Goal: Task Accomplishment & Management: Use online tool/utility

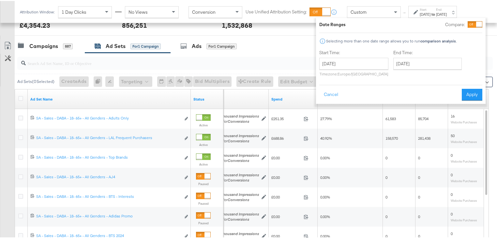
scroll to position [261, 0]
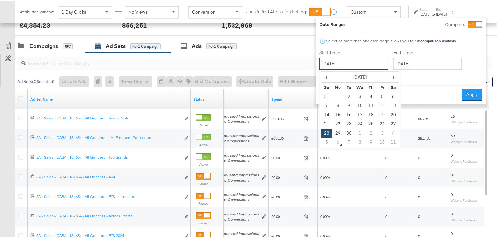
click at [376, 64] on input "[DATE]" at bounding box center [353, 63] width 69 height 12
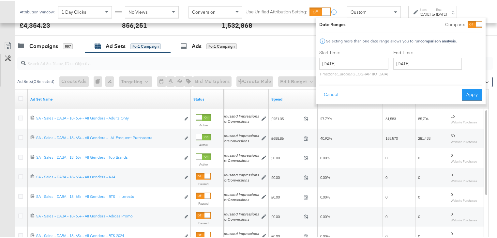
click at [436, 13] on strong "to" at bounding box center [433, 13] width 6 height 5
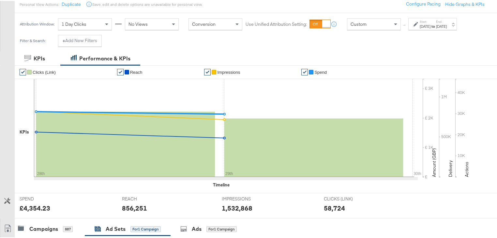
scroll to position [0, 0]
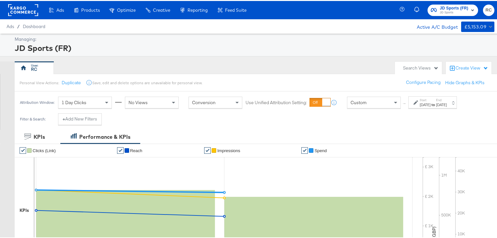
click at [445, 9] on span "JD Sports (FR)" at bounding box center [454, 7] width 29 height 7
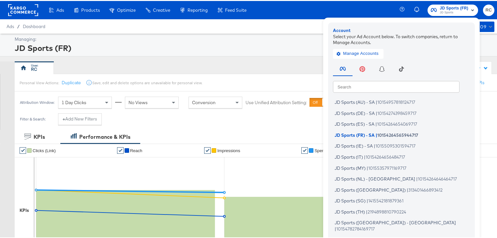
click at [379, 82] on input "text" at bounding box center [396, 86] width 127 height 12
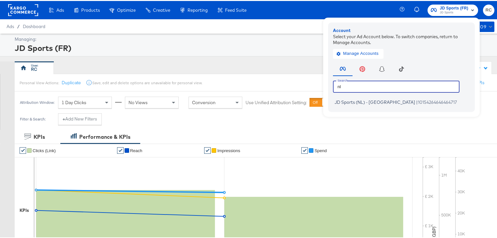
type input "nl"
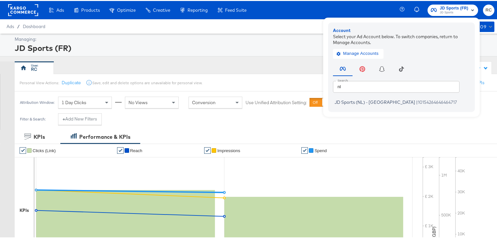
click at [380, 95] on div "JD Sports (NL) - SA | 10154264646464717" at bounding box center [403, 100] width 140 height 11
click at [418, 101] on span "10154264646464717" at bounding box center [437, 100] width 39 height 5
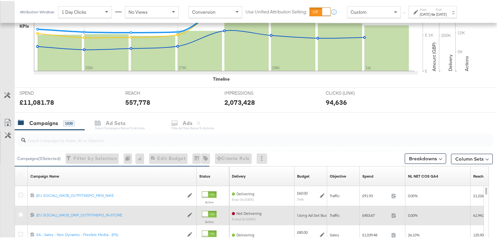
scroll to position [209, 0]
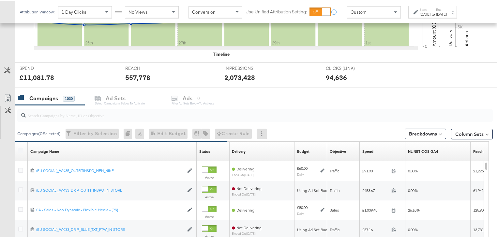
click at [51, 94] on div "Campaigns" at bounding box center [43, 97] width 29 height 7
click at [116, 113] on input "search" at bounding box center [238, 111] width 424 height 13
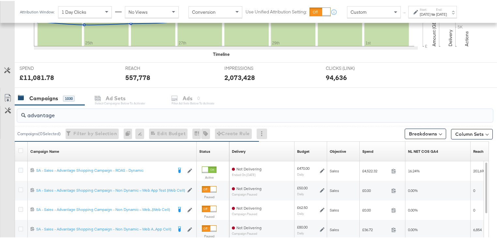
type input "advantage"
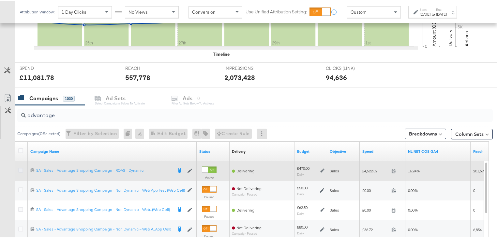
click at [18, 168] on icon at bounding box center [20, 169] width 5 height 5
click at [0, 0] on input "checkbox" at bounding box center [0, 0] width 0 height 0
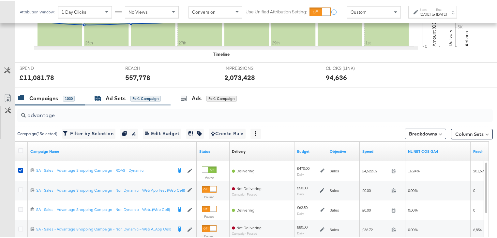
click at [112, 95] on div "Ad Sets" at bounding box center [116, 97] width 20 height 7
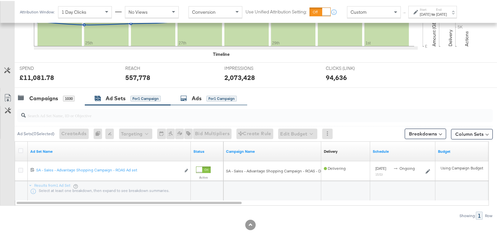
click at [207, 96] on div "for 1 Campaign" at bounding box center [221, 98] width 30 height 6
